Goal: Task Accomplishment & Management: Use online tool/utility

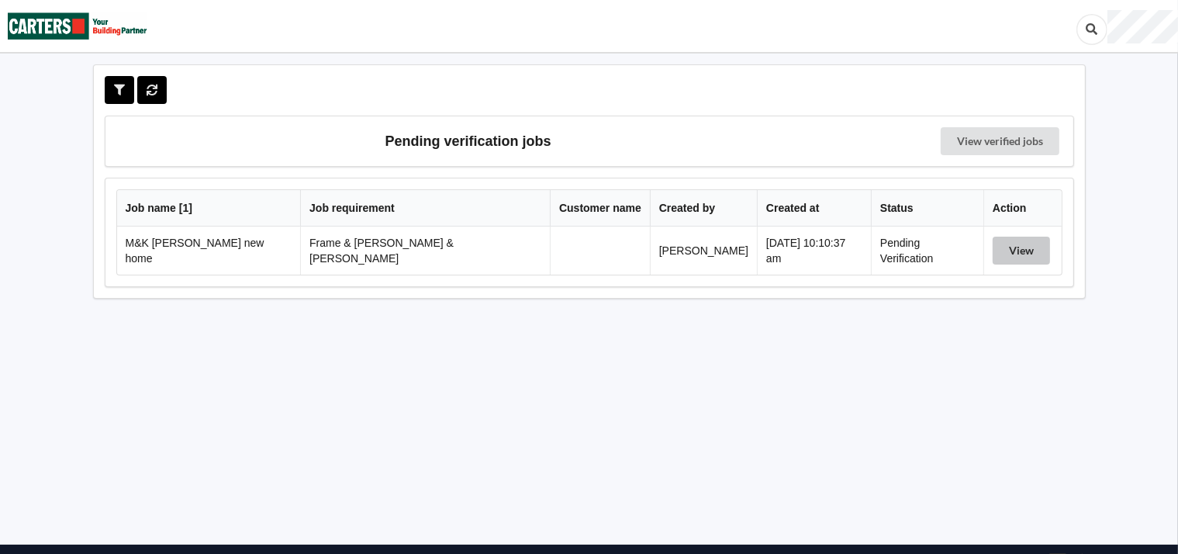
click at [995, 243] on button "View" at bounding box center [1021, 251] width 57 height 28
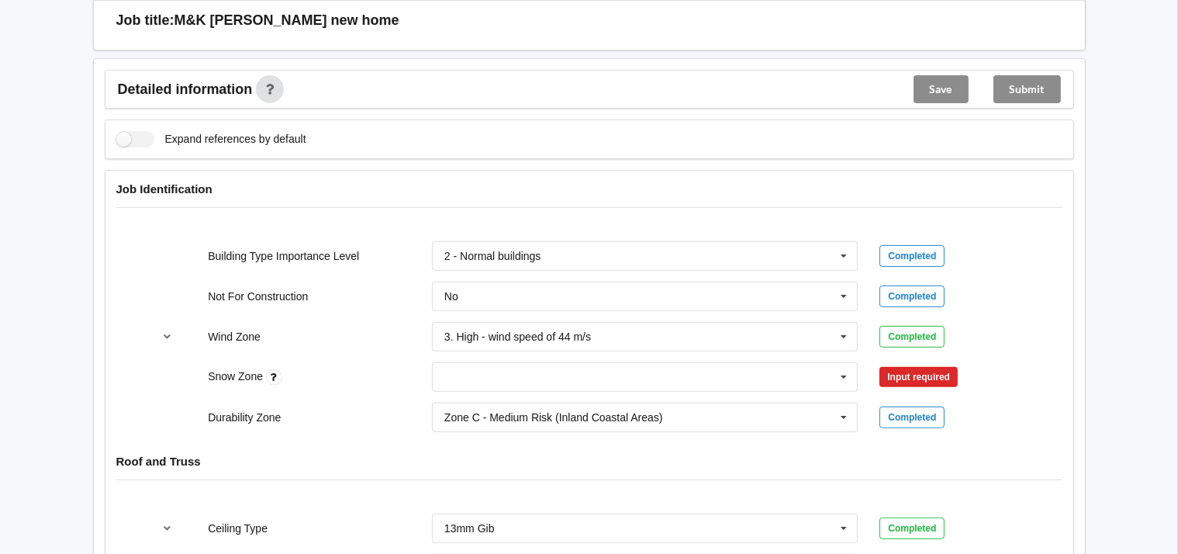
scroll to position [525, 0]
click at [844, 363] on icon at bounding box center [843, 377] width 23 height 29
click at [445, 428] on span "N1" at bounding box center [452, 434] width 14 height 12
click at [909, 364] on button "Confirm input" at bounding box center [926, 377] width 92 height 26
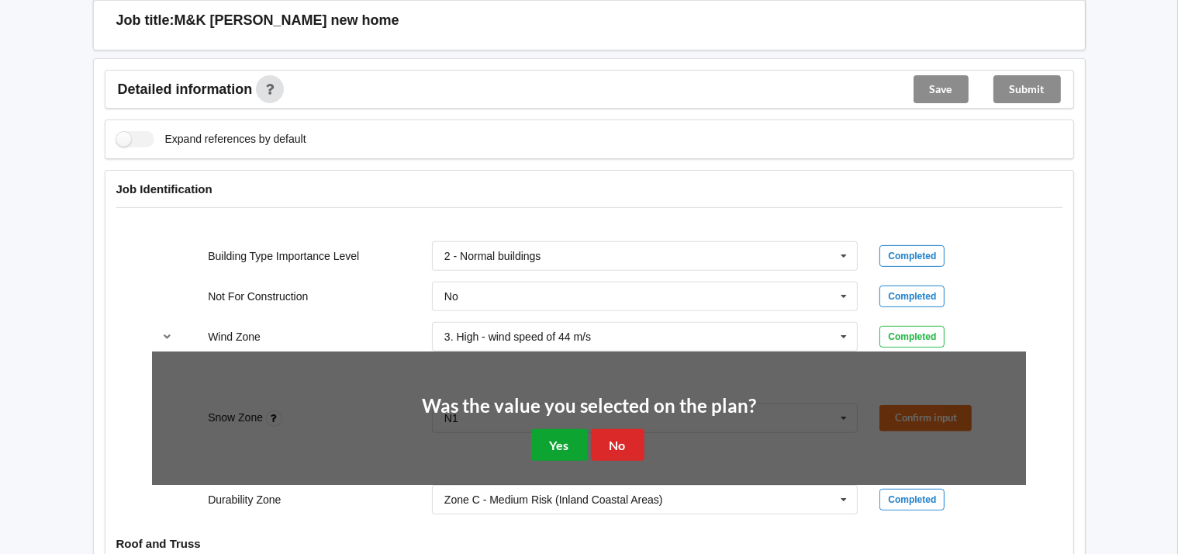
click at [565, 429] on button "Yes" at bounding box center [559, 445] width 57 height 32
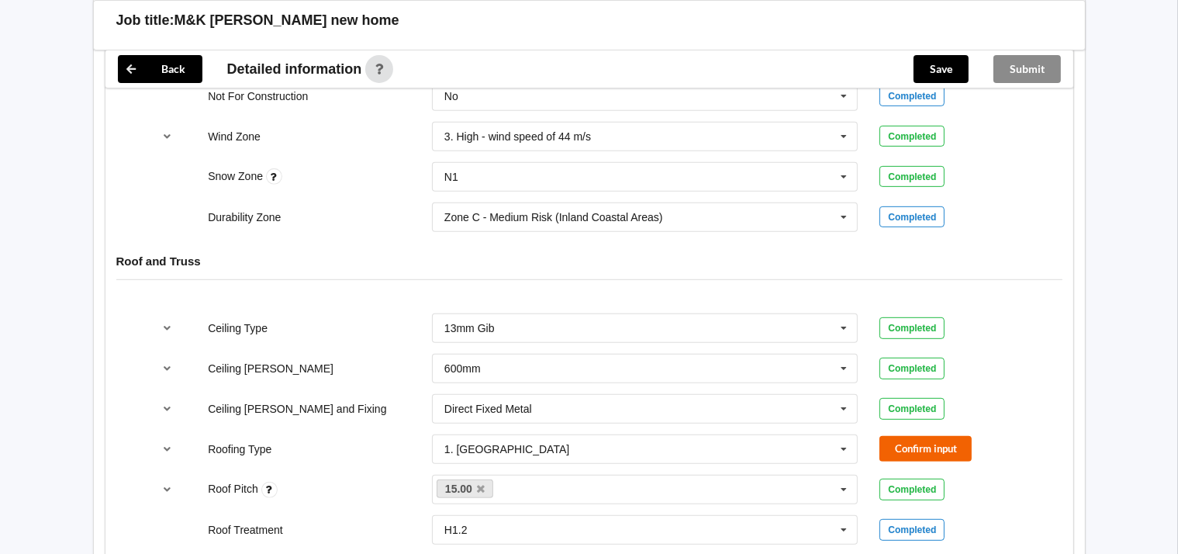
scroll to position [747, 0]
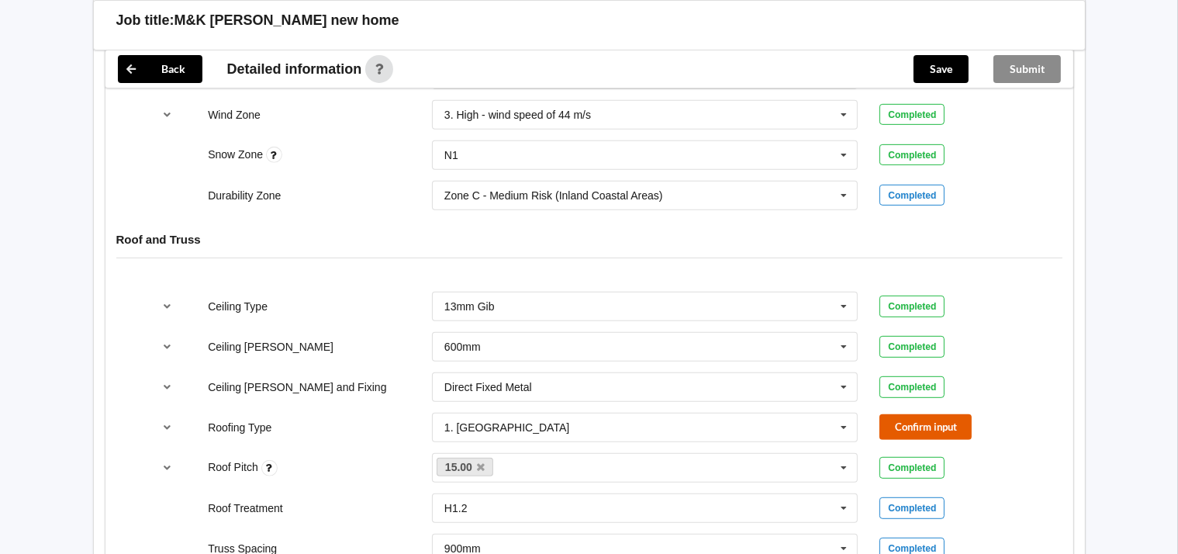
click at [940, 414] on button "Confirm input" at bounding box center [926, 427] width 92 height 26
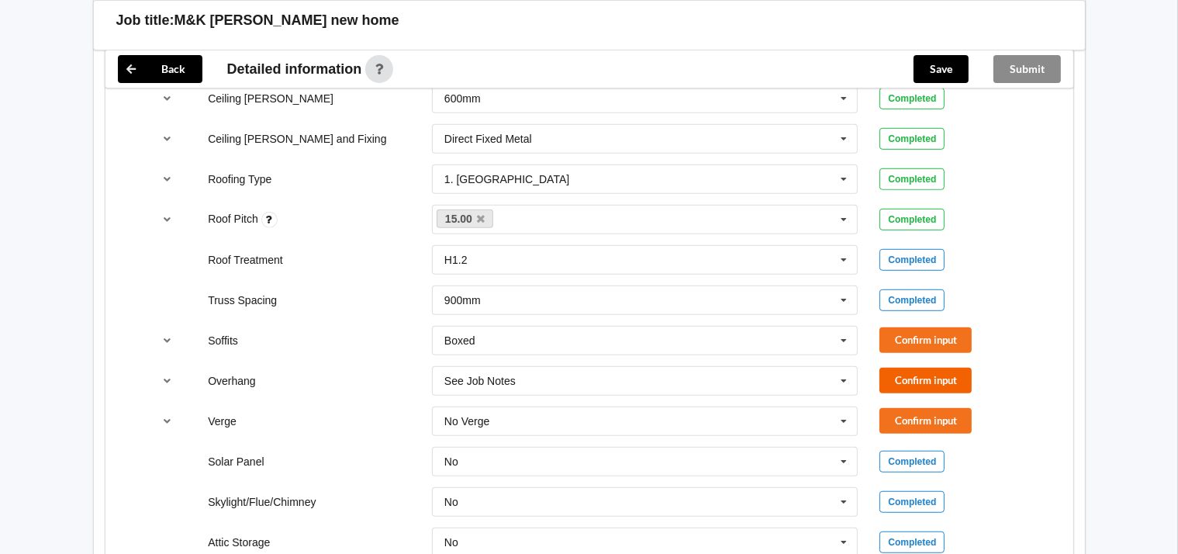
scroll to position [996, 0]
click at [935, 327] on button "Confirm input" at bounding box center [926, 340] width 92 height 26
click at [930, 367] on button "Confirm input" at bounding box center [926, 380] width 92 height 26
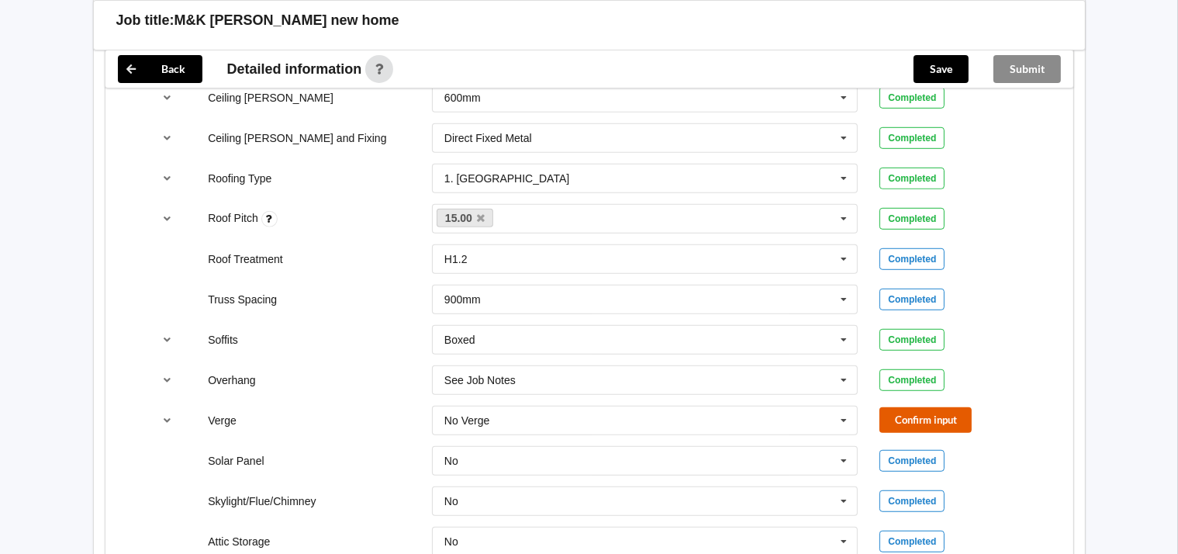
drag, startPoint x: 934, startPoint y: 400, endPoint x: 960, endPoint y: 395, distance: 26.2
click at [935, 407] on button "Confirm input" at bounding box center [926, 420] width 92 height 26
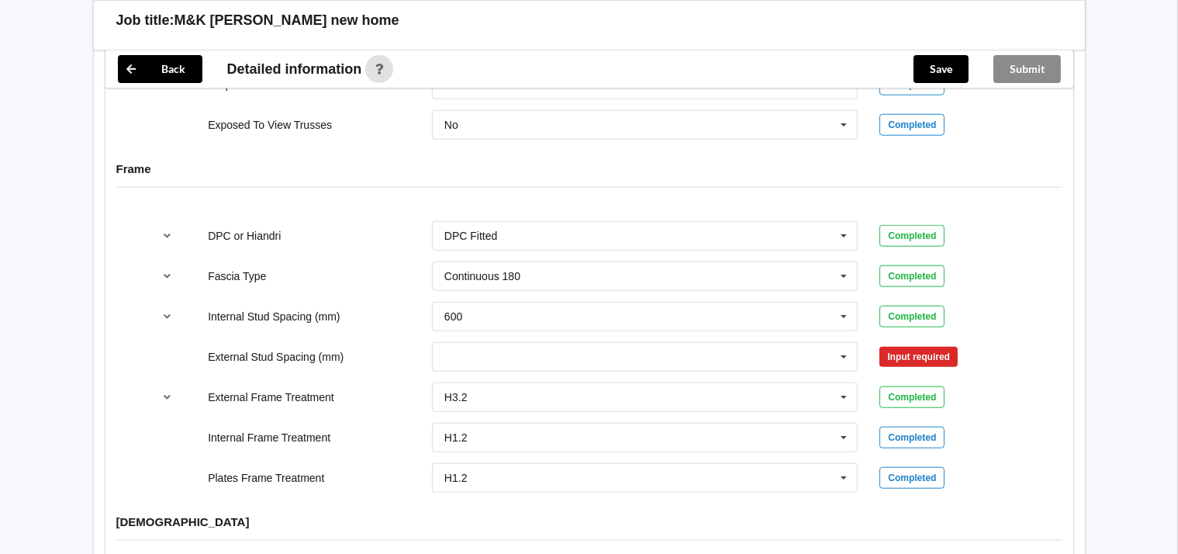
scroll to position [1494, 0]
click at [842, 342] on icon at bounding box center [843, 356] width 23 height 29
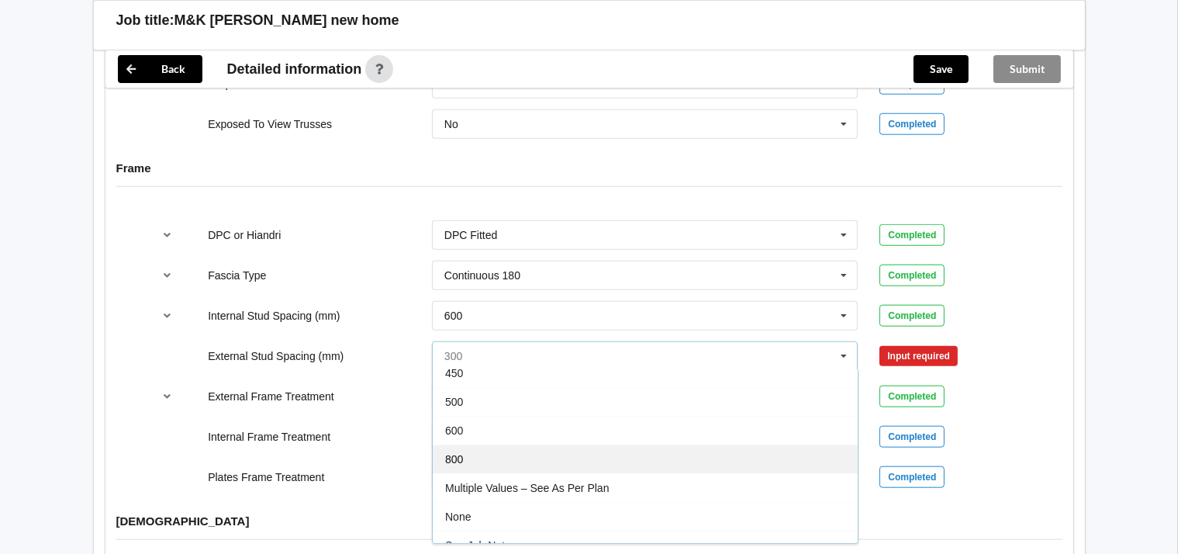
scroll to position [69, 0]
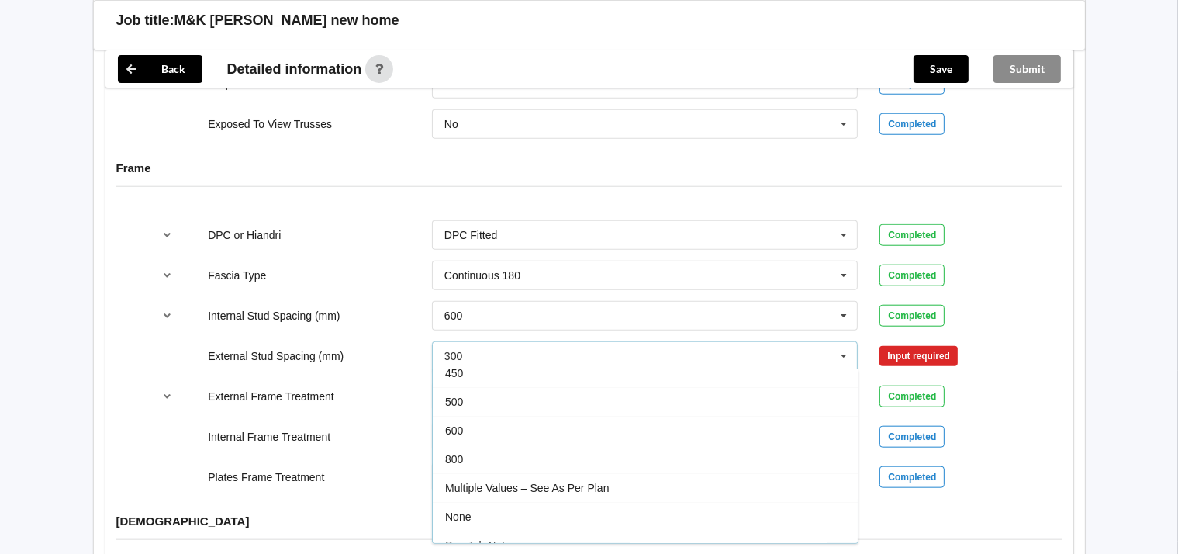
drag, startPoint x: 599, startPoint y: 464, endPoint x: 607, endPoint y: 464, distance: 8.5
click at [599, 482] on span "Multiple Values – See As Per Plan" at bounding box center [527, 488] width 164 height 12
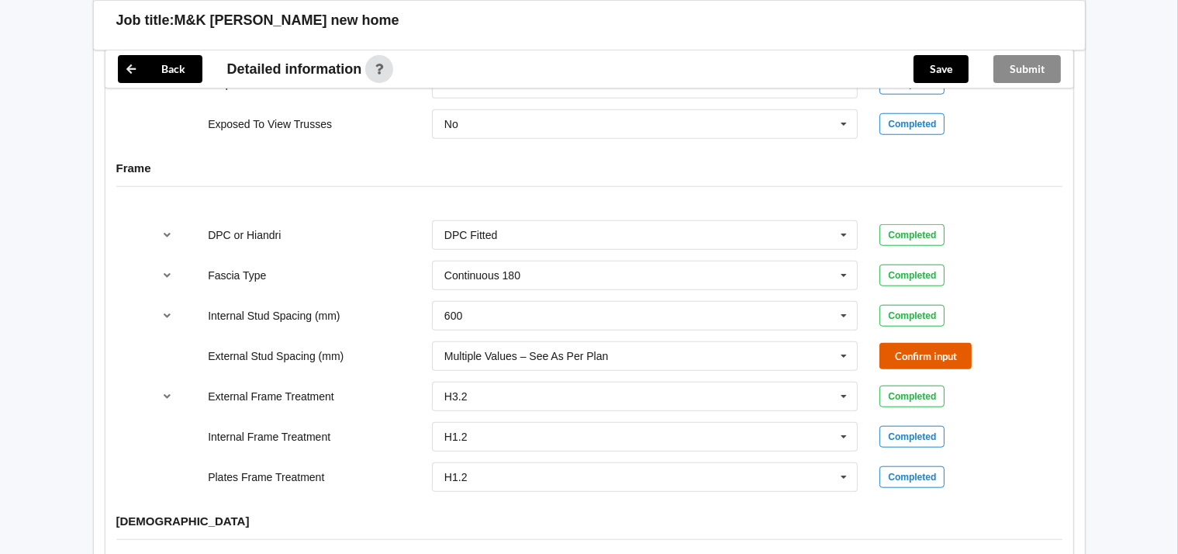
click at [954, 343] on button "Confirm input" at bounding box center [926, 356] width 92 height 26
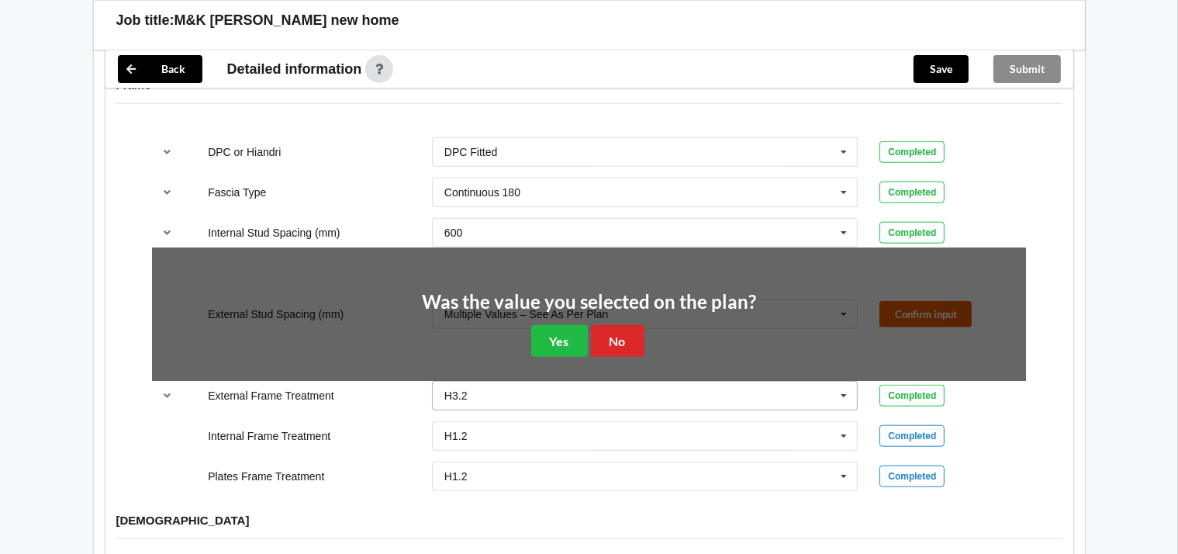
scroll to position [1577, 0]
click at [565, 325] on button "Yes" at bounding box center [559, 341] width 57 height 32
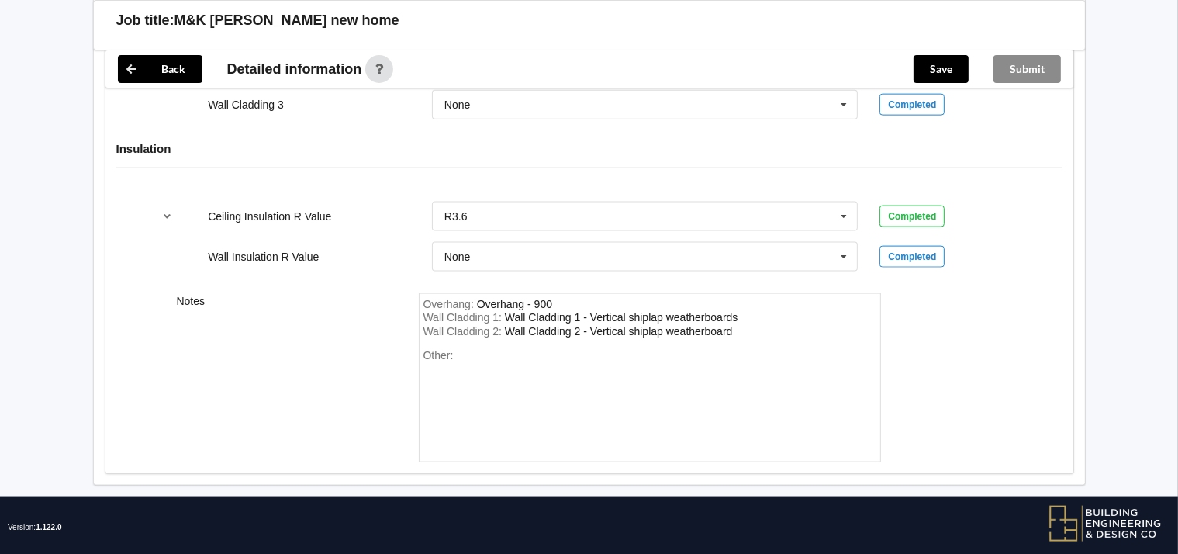
scroll to position [2058, 0]
click at [928, 74] on button "Save" at bounding box center [941, 69] width 55 height 28
click at [1025, 66] on button "Submit" at bounding box center [1027, 69] width 67 height 28
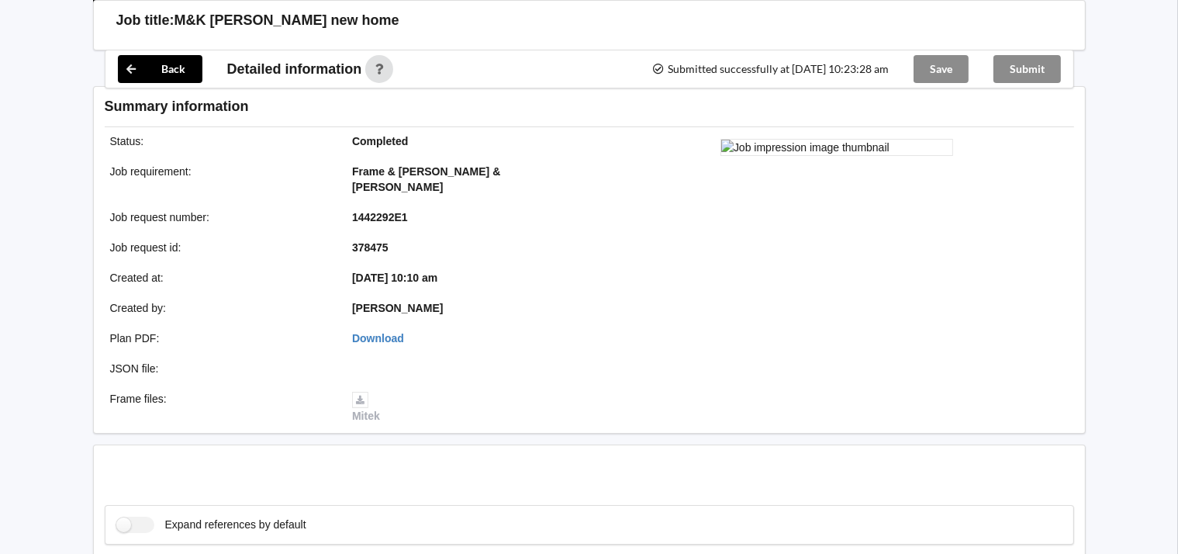
scroll to position [1987, 0]
